Goal: Information Seeking & Learning: Learn about a topic

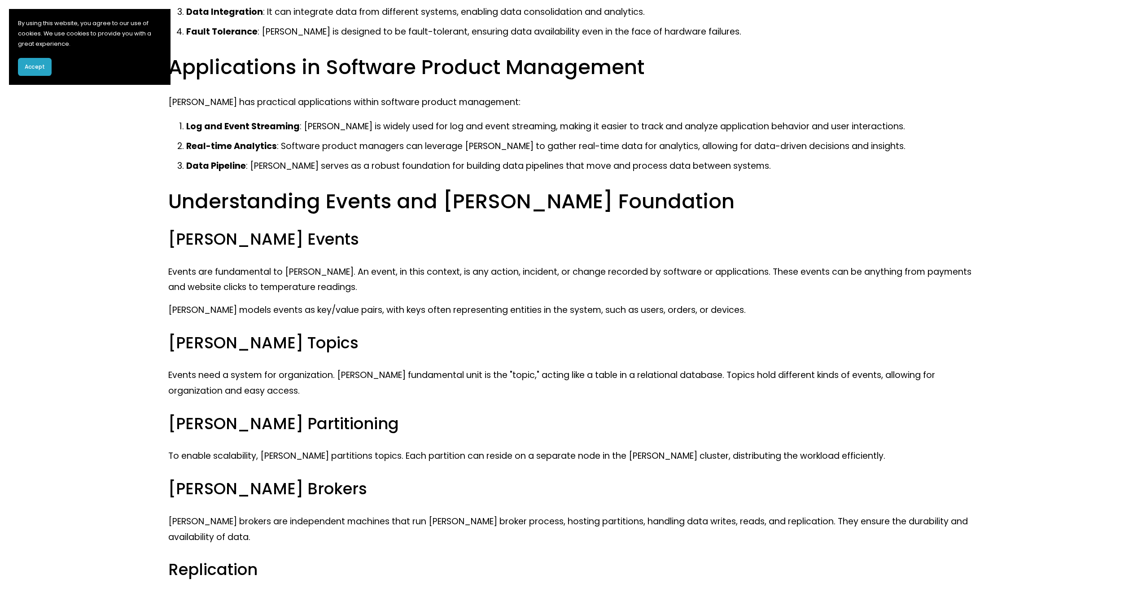
scroll to position [431, 0]
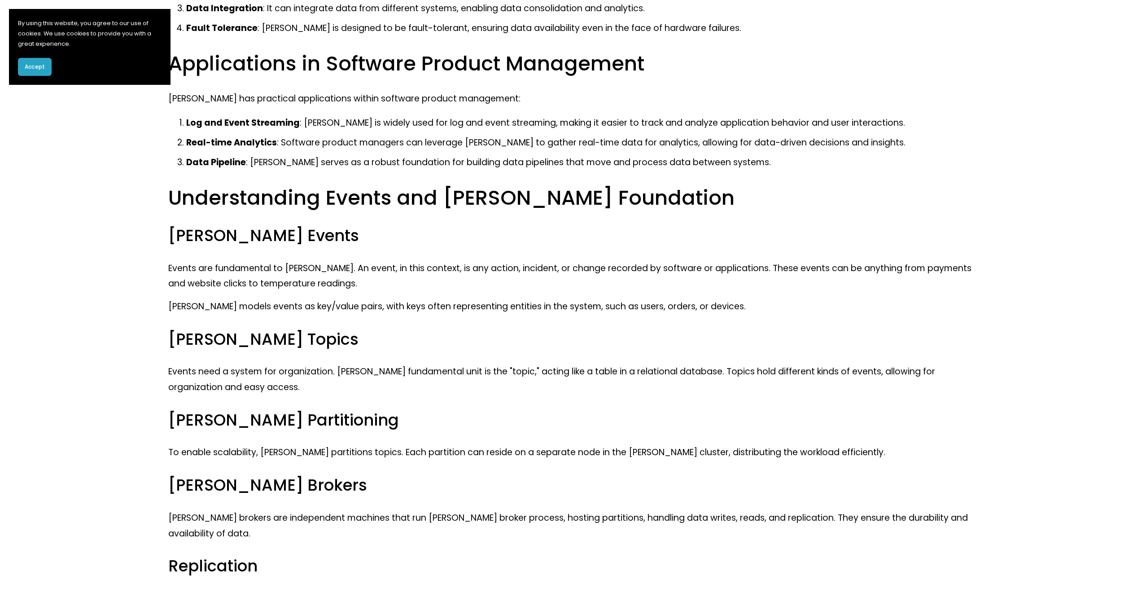
click at [239, 135] on p "Real-time Analytics : Software product managers can leverage [PERSON_NAME] to g…" at bounding box center [579, 143] width 787 height 16
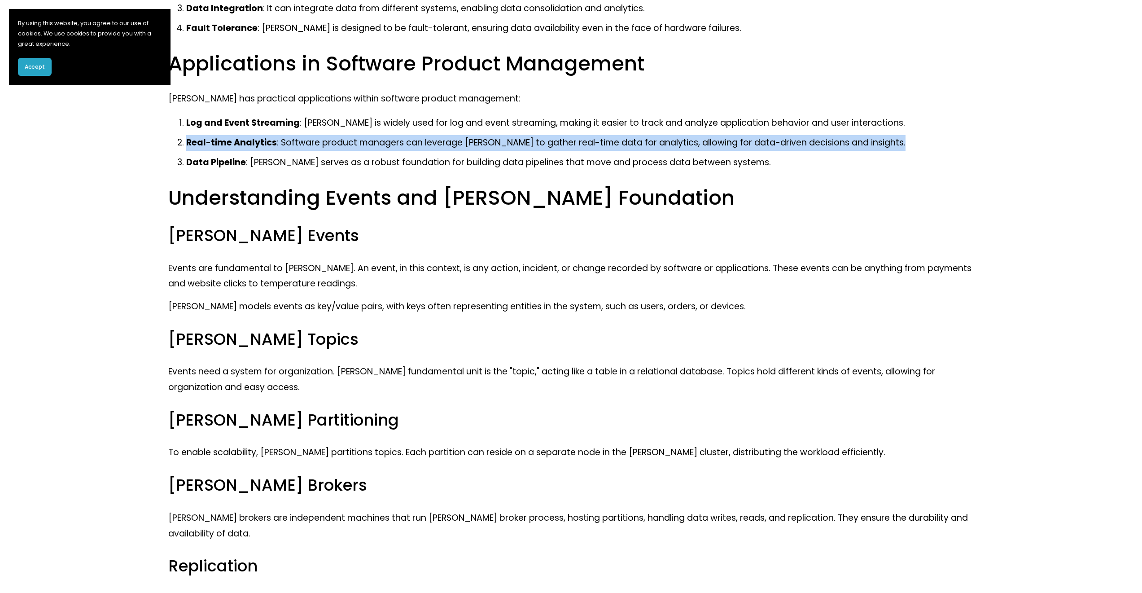
click at [239, 135] on p "Real-time Analytics : Software product managers can leverage [PERSON_NAME] to g…" at bounding box center [579, 143] width 787 height 16
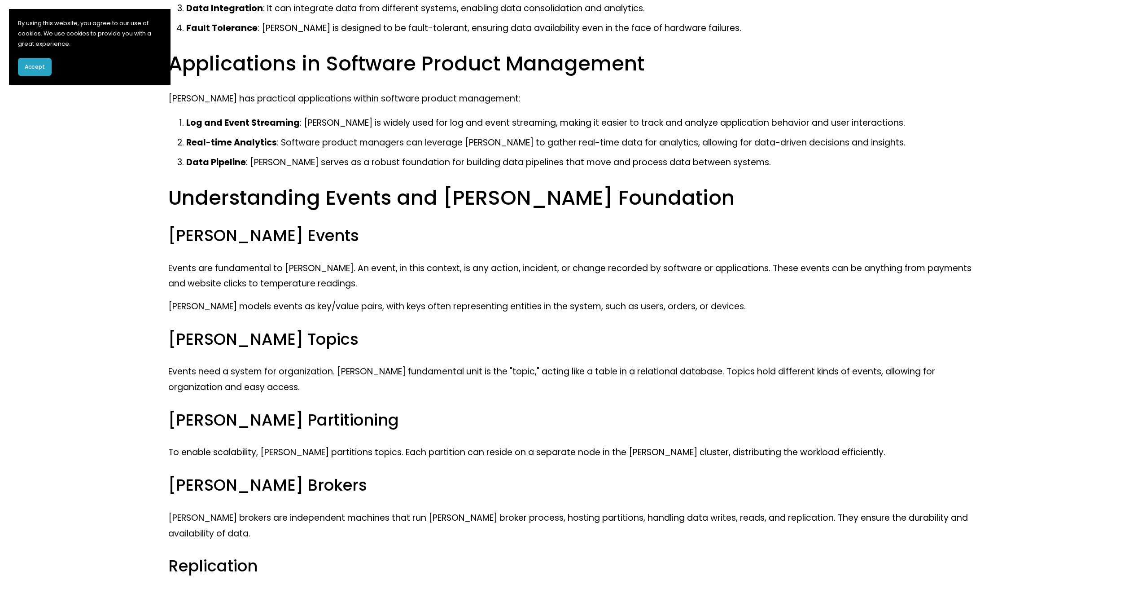
click at [254, 118] on strong "Log and Event Streaming" at bounding box center [243, 123] width 114 height 12
drag, startPoint x: 194, startPoint y: 89, endPoint x: 157, endPoint y: 69, distance: 42.4
click at [192, 90] on div "[PERSON_NAME] is an open-source distributed event streaming platform developed …" at bounding box center [570, 476] width 805 height 1485
click at [35, 70] on span "Accept" at bounding box center [35, 67] width 20 height 8
